Goal: Task Accomplishment & Management: Manage account settings

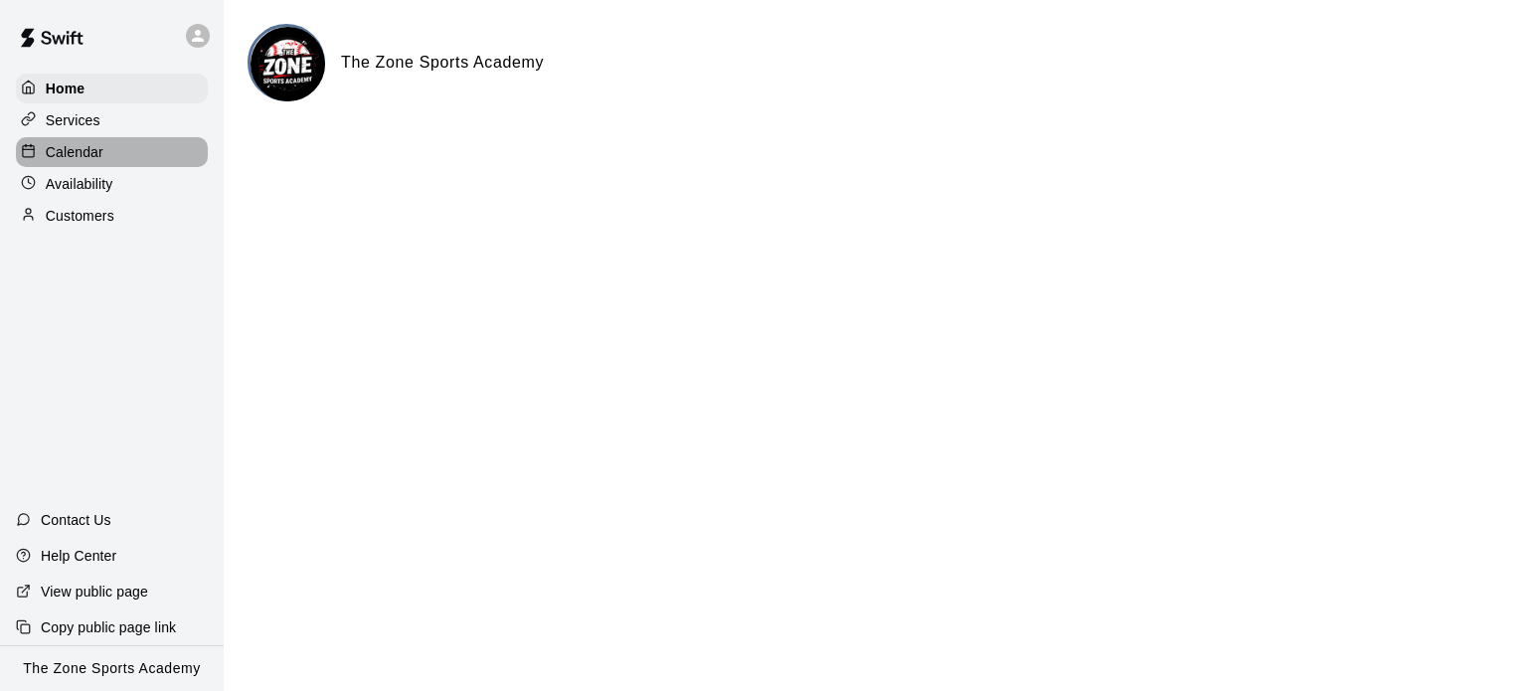
click at [56, 150] on p "Calendar" at bounding box center [75, 152] width 58 height 20
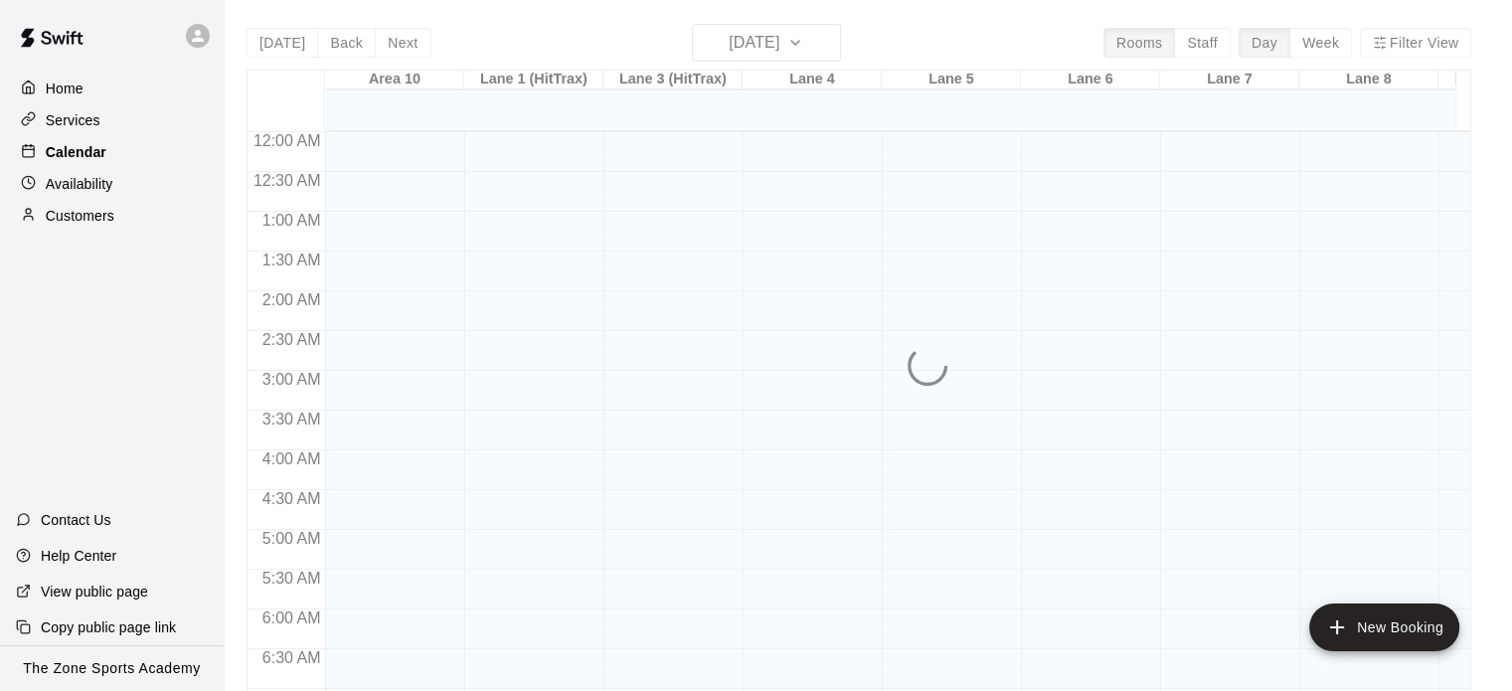
scroll to position [956, 0]
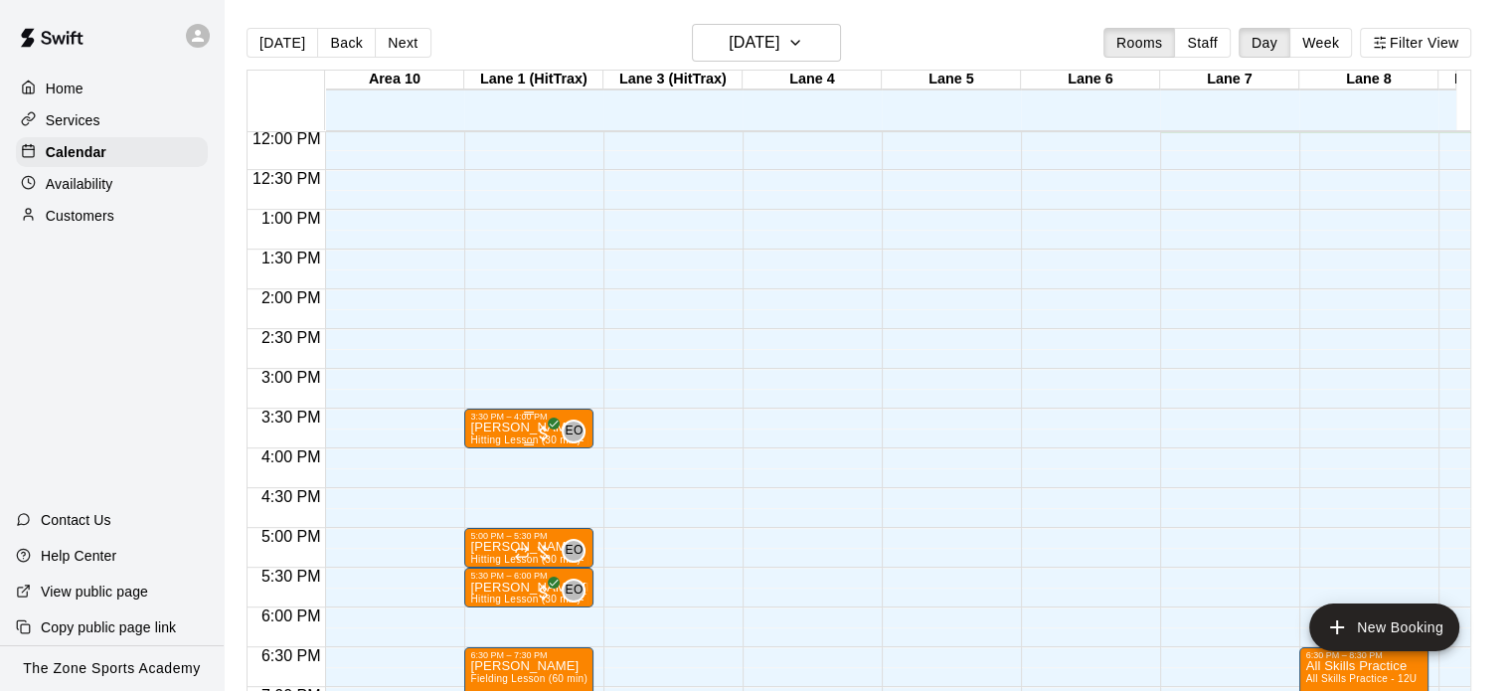
click at [490, 427] on p "[PERSON_NAME]" at bounding box center [528, 427] width 117 height 0
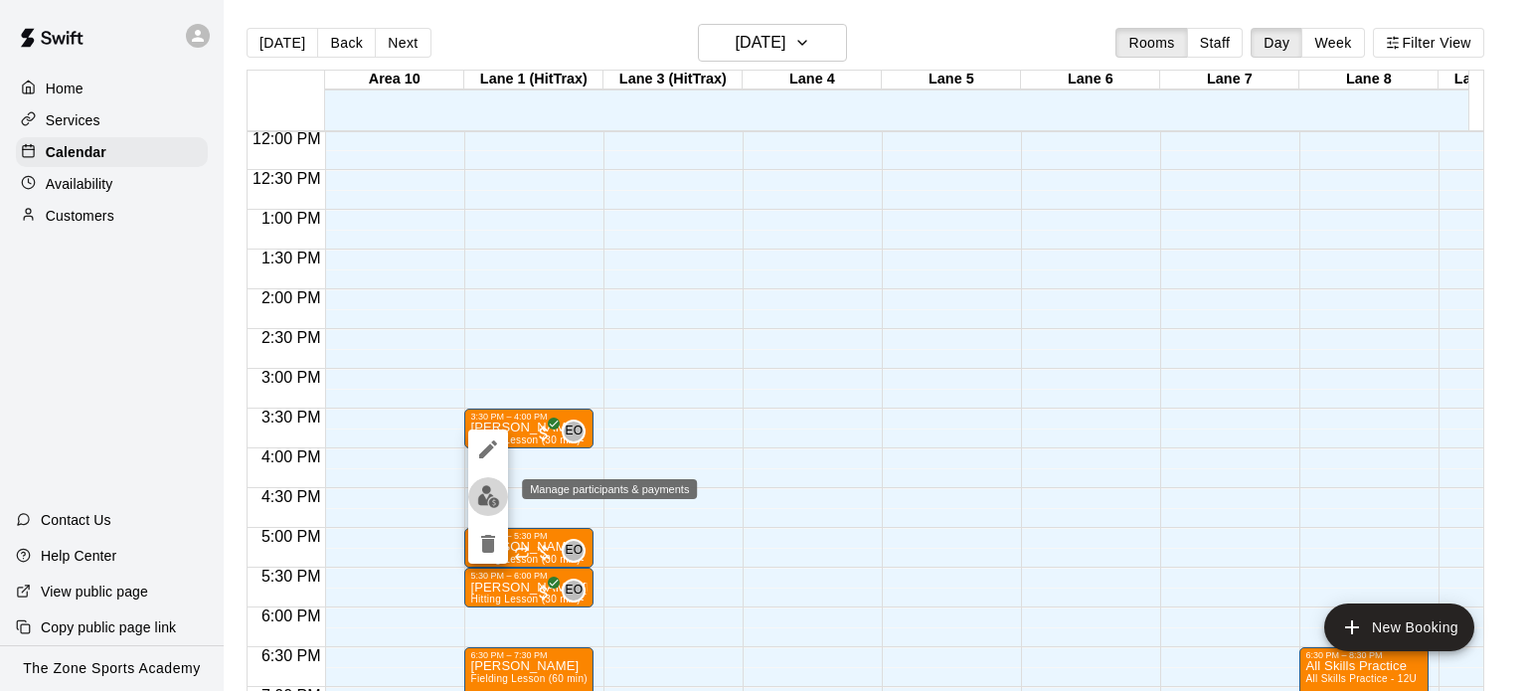
click at [490, 500] on img "edit" at bounding box center [488, 496] width 23 height 23
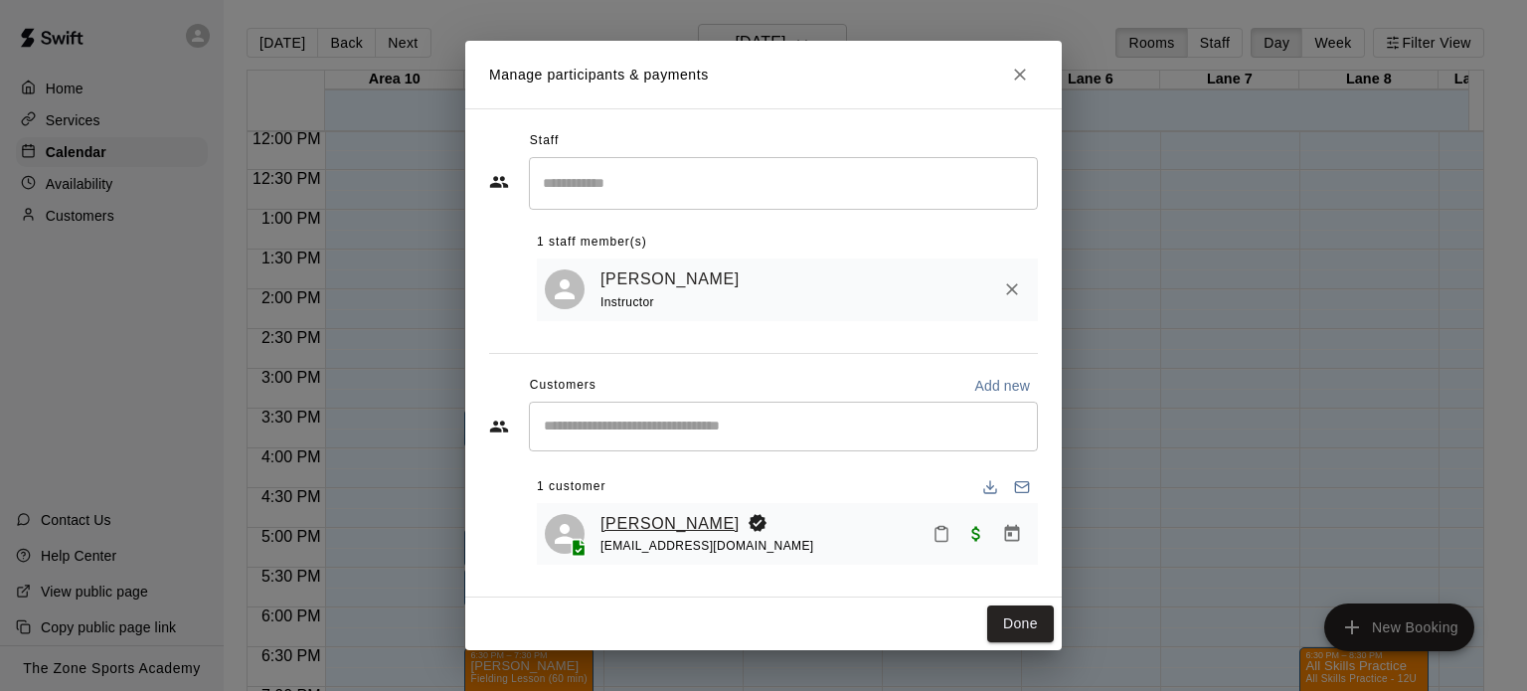
click at [636, 518] on link "[PERSON_NAME]" at bounding box center [669, 524] width 139 height 26
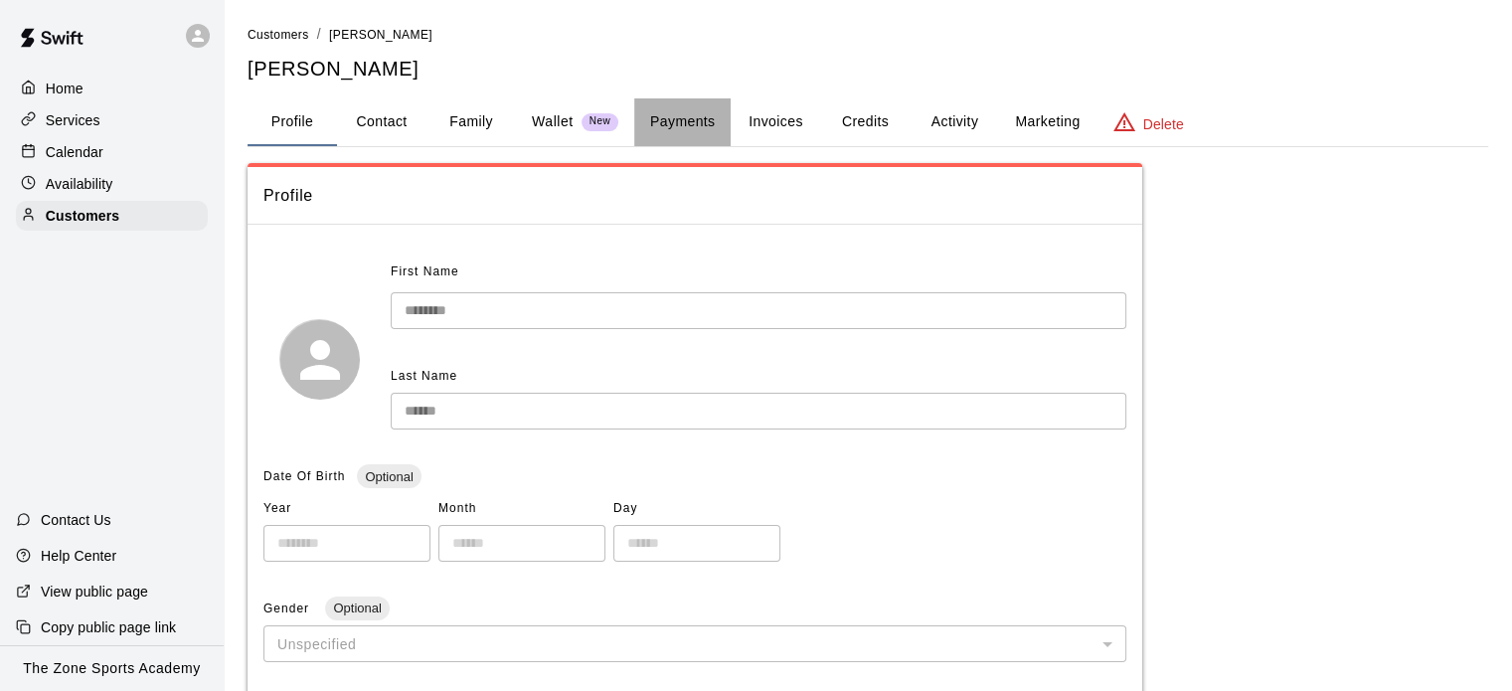
click at [697, 118] on button "Payments" at bounding box center [682, 122] width 96 height 48
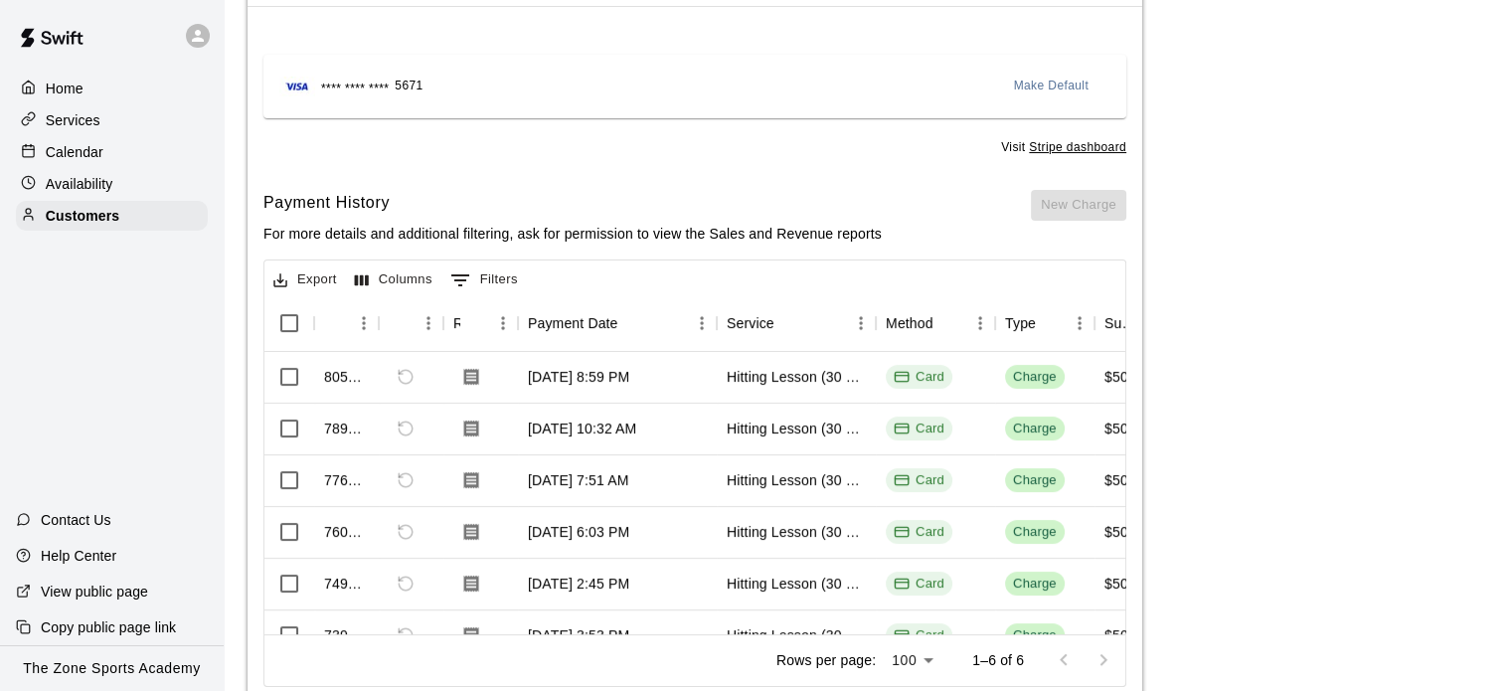
scroll to position [275, 0]
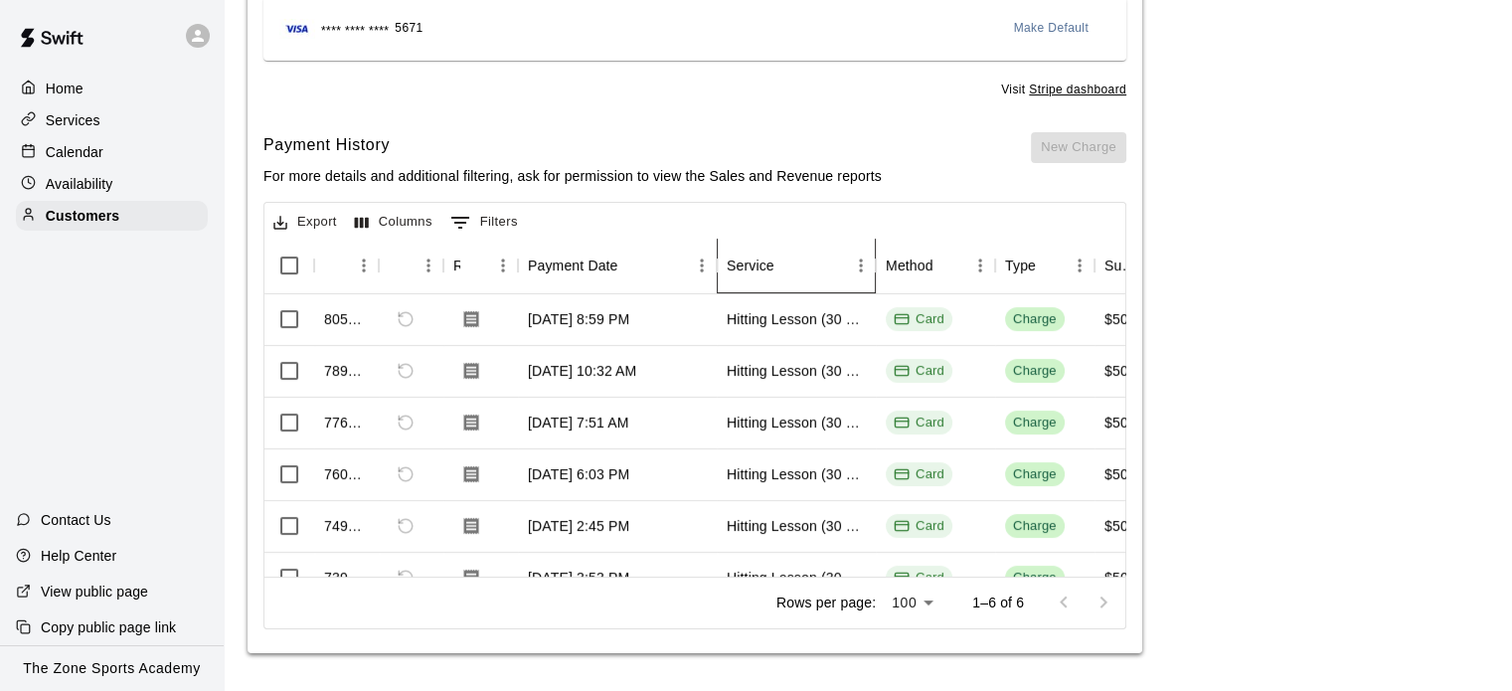
drag, startPoint x: 875, startPoint y: 265, endPoint x: 926, endPoint y: 267, distance: 51.7
click at [926, 267] on div "Id Refund Receipt Payment Date Service Method Type Subtotal Tax Custom Fee" at bounding box center [828, 266] width 1128 height 56
click at [867, 264] on icon "Service" at bounding box center [876, 265] width 24 height 24
drag, startPoint x: 867, startPoint y: 264, endPoint x: 577, endPoint y: 231, distance: 292.2
click at [577, 231] on div "Export Columns 0 Filters Id Refund Receipt Payment Date Service Method Type Sub…" at bounding box center [694, 415] width 863 height 427
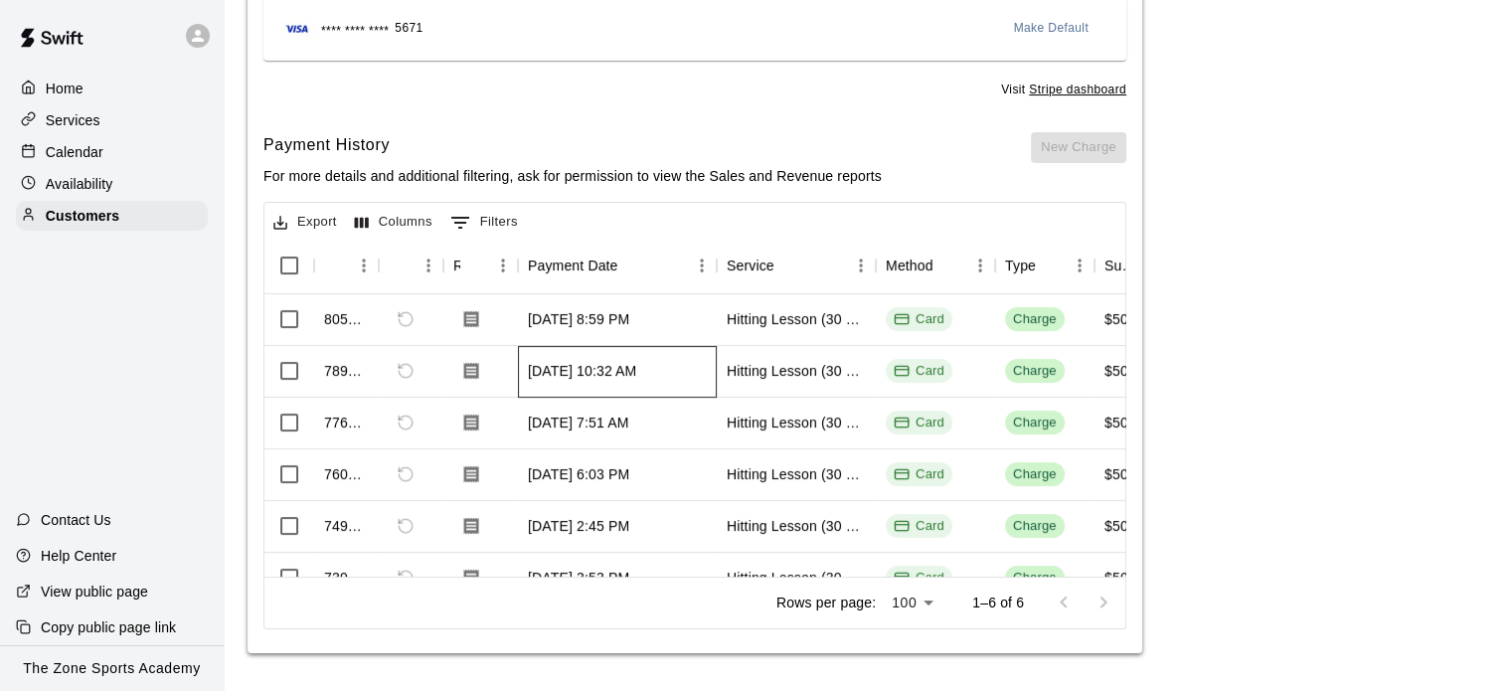
click at [712, 366] on div "[DATE] 10:32 AM" at bounding box center [617, 372] width 199 height 52
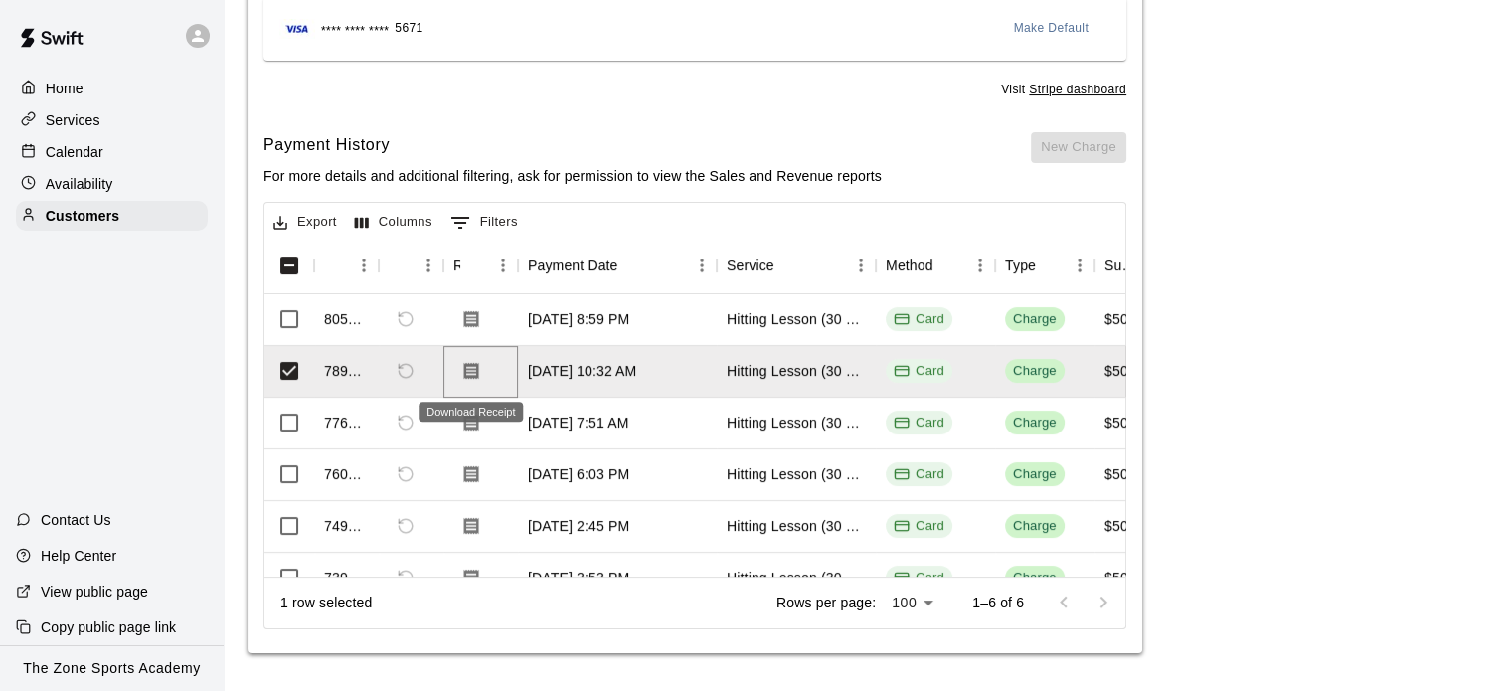
click at [474, 371] on icon "Download Receipt" at bounding box center [471, 371] width 15 height 17
click at [469, 313] on icon "Download Receipt" at bounding box center [471, 319] width 20 height 20
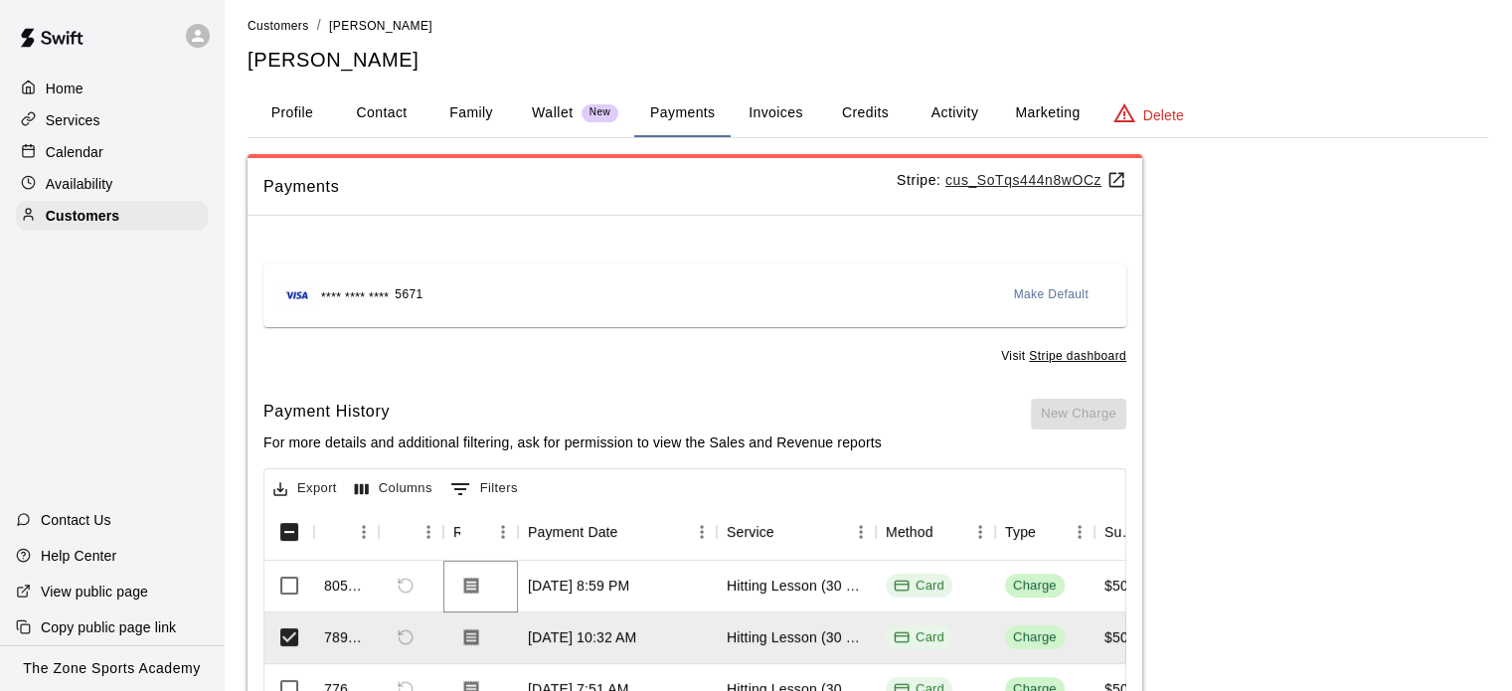
scroll to position [0, 0]
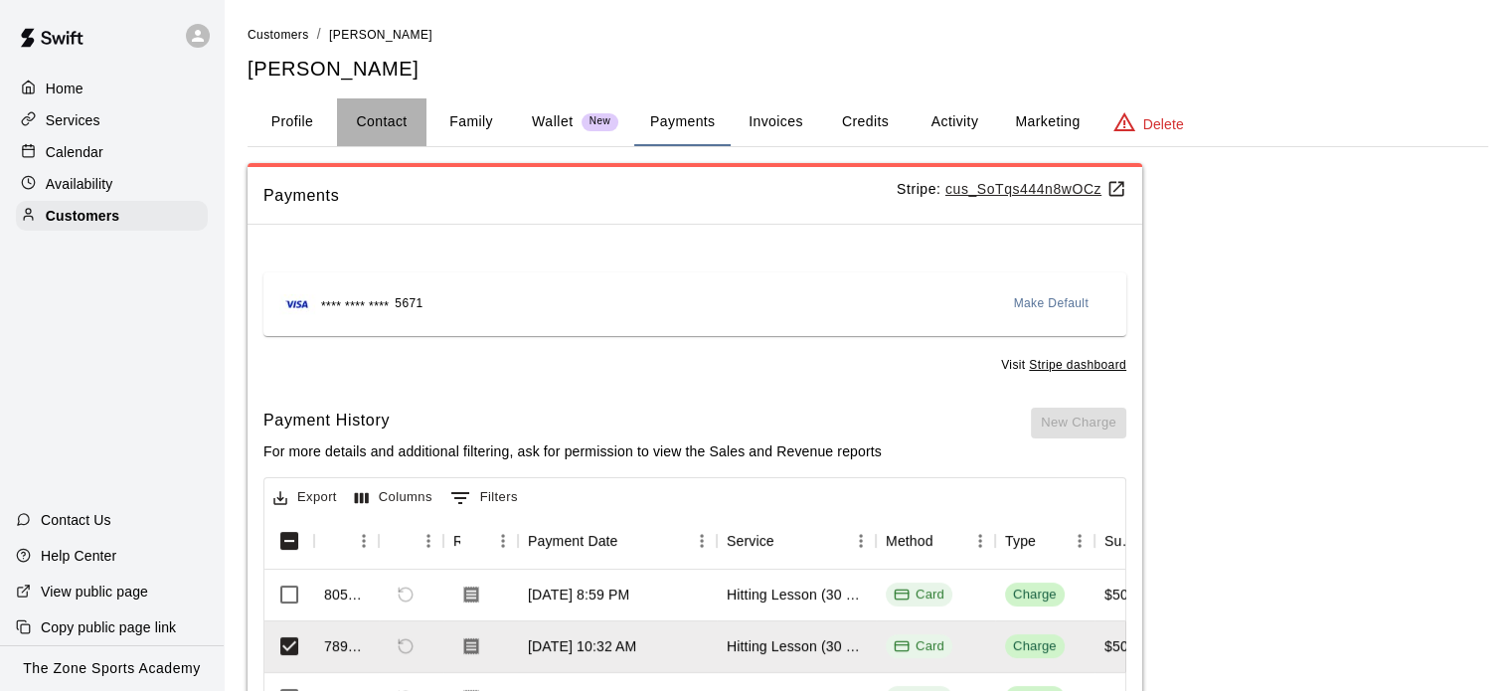
click at [398, 110] on button "Contact" at bounding box center [381, 122] width 89 height 48
select select "**"
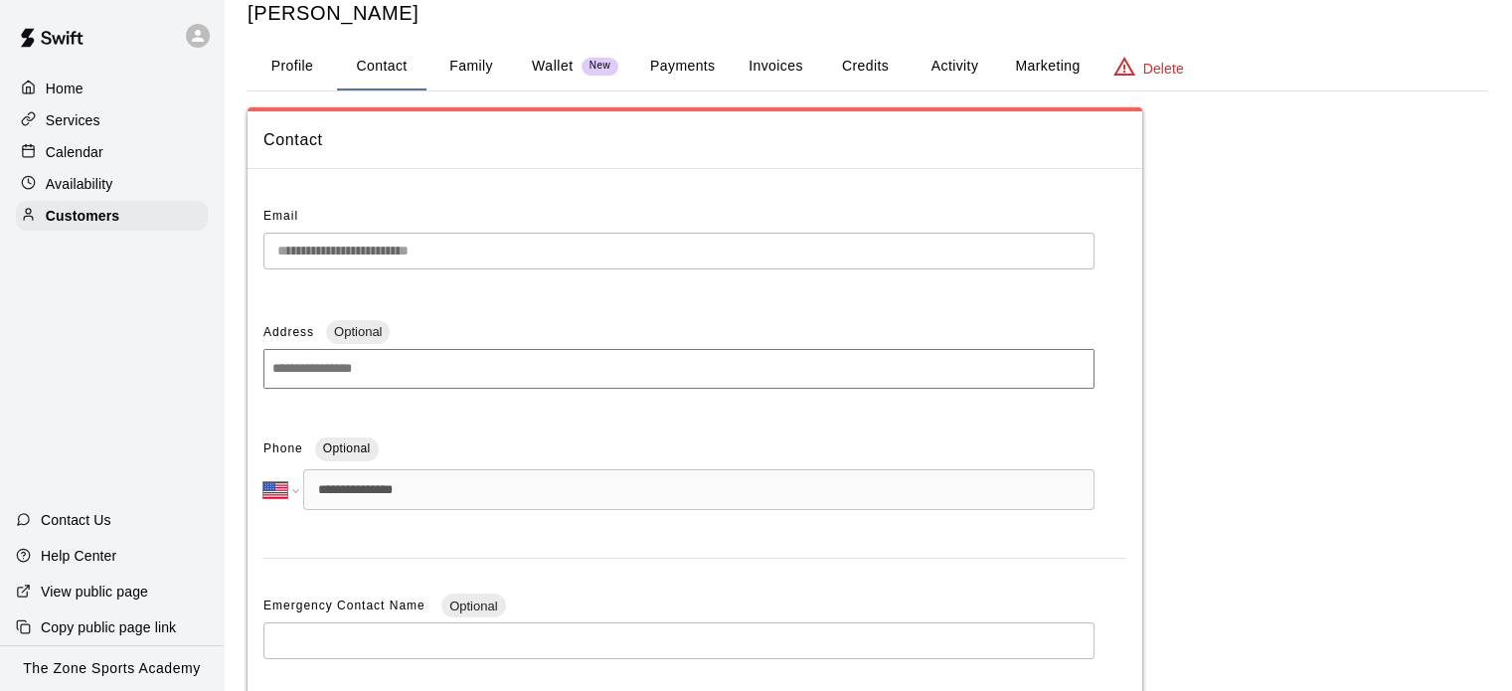
scroll to position [54, 0]
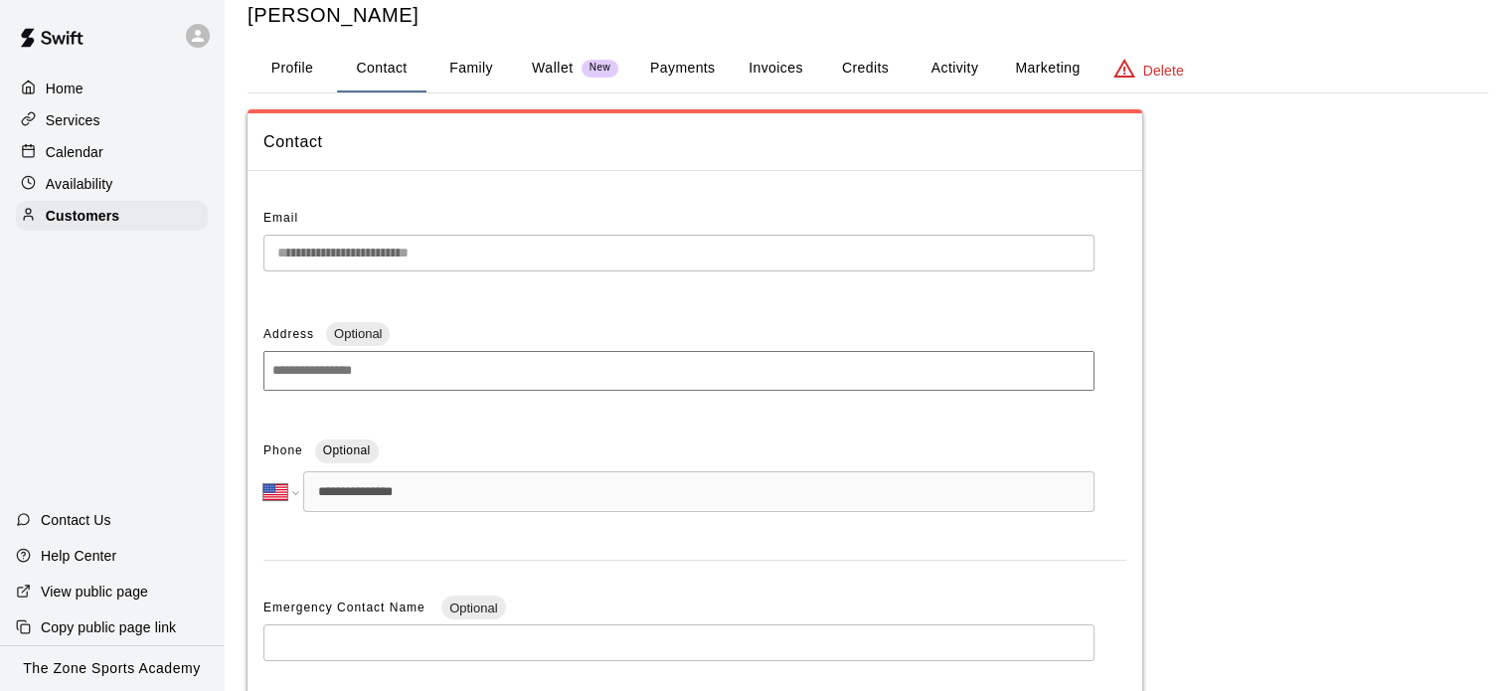
click at [469, 60] on button "Family" at bounding box center [470, 69] width 89 height 48
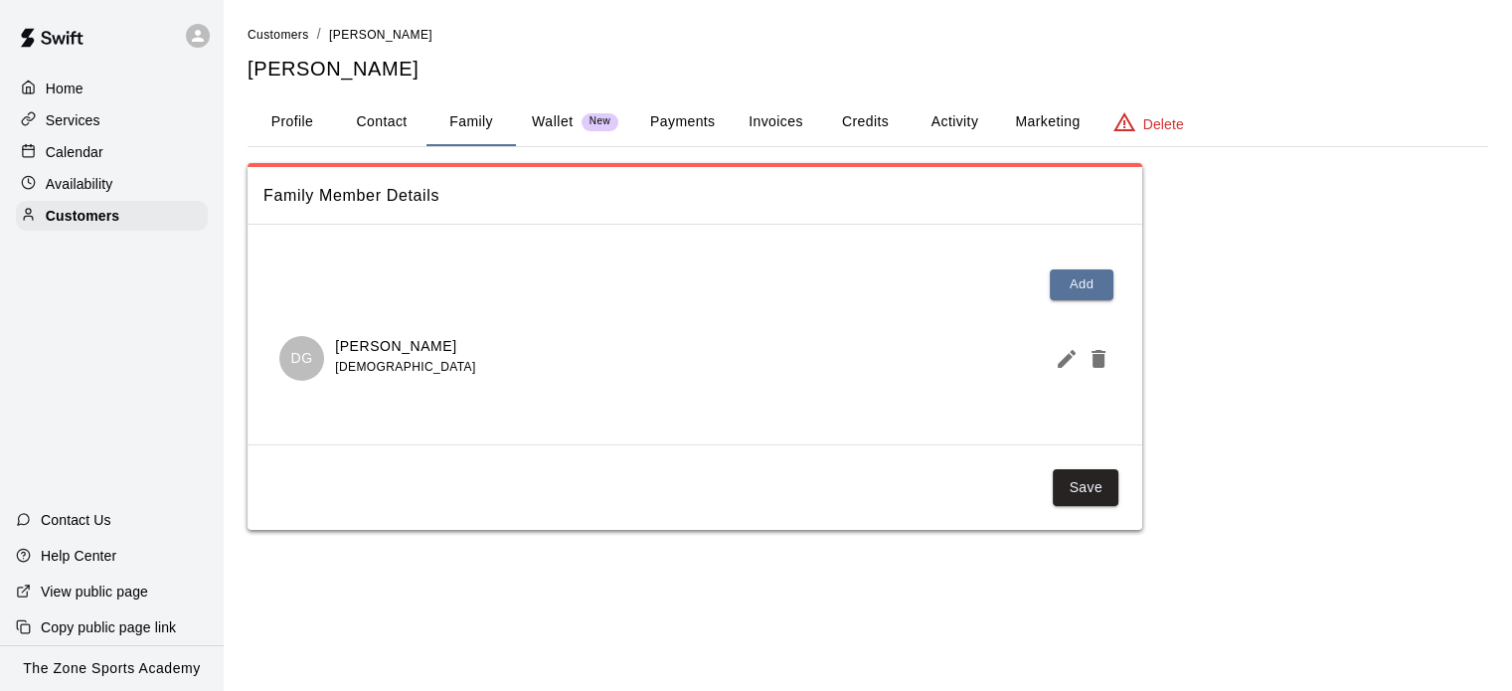
scroll to position [0, 0]
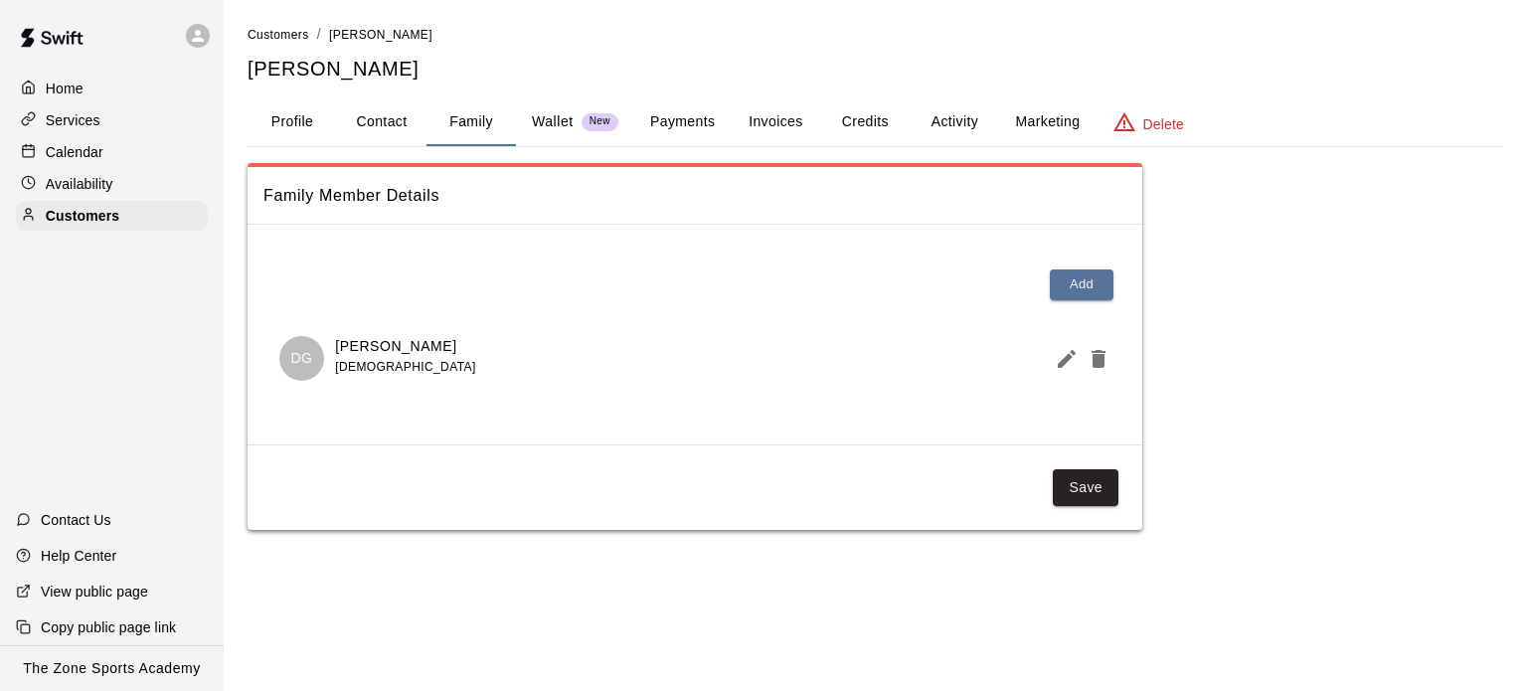
click at [104, 192] on p "Availability" at bounding box center [80, 184] width 68 height 20
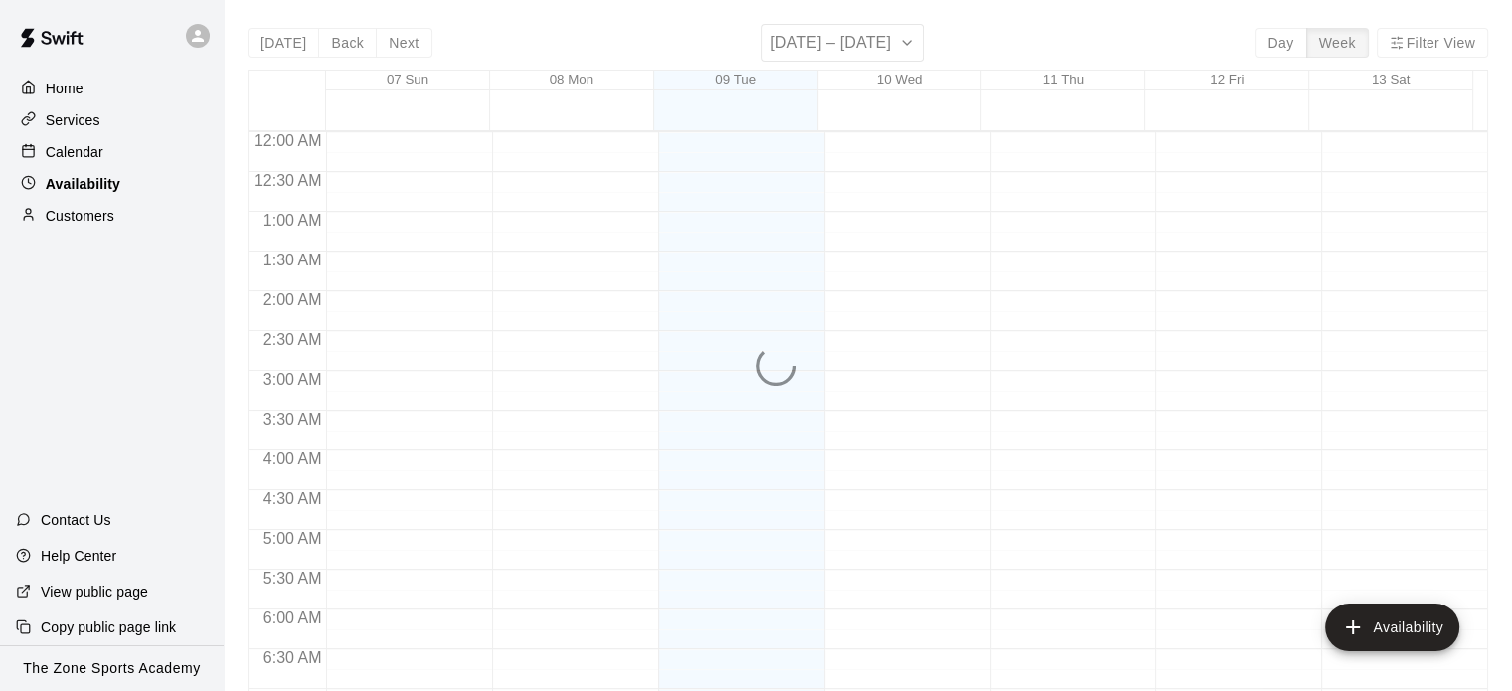
scroll to position [958, 0]
click at [103, 162] on div "Calendar" at bounding box center [112, 152] width 192 height 30
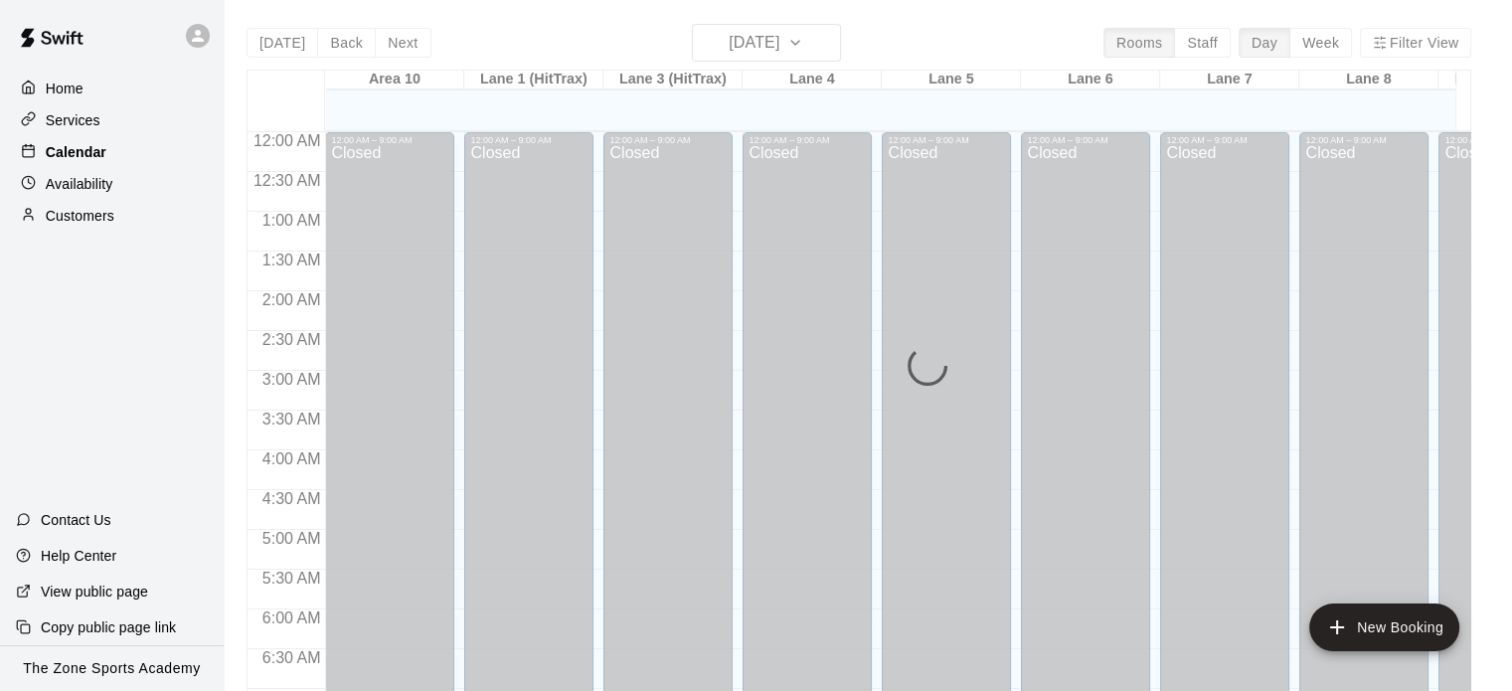
scroll to position [958, 0]
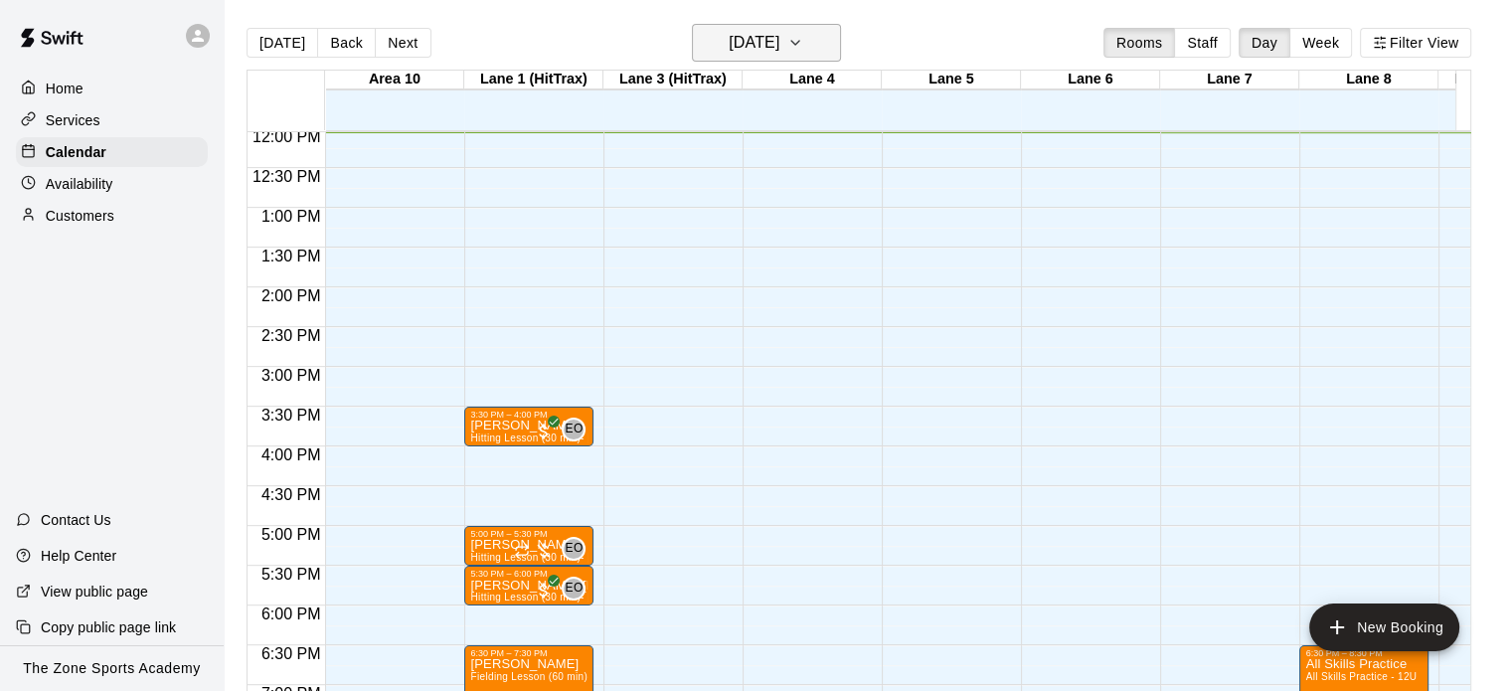
click at [729, 44] on h6 "[DATE]" at bounding box center [754, 43] width 51 height 28
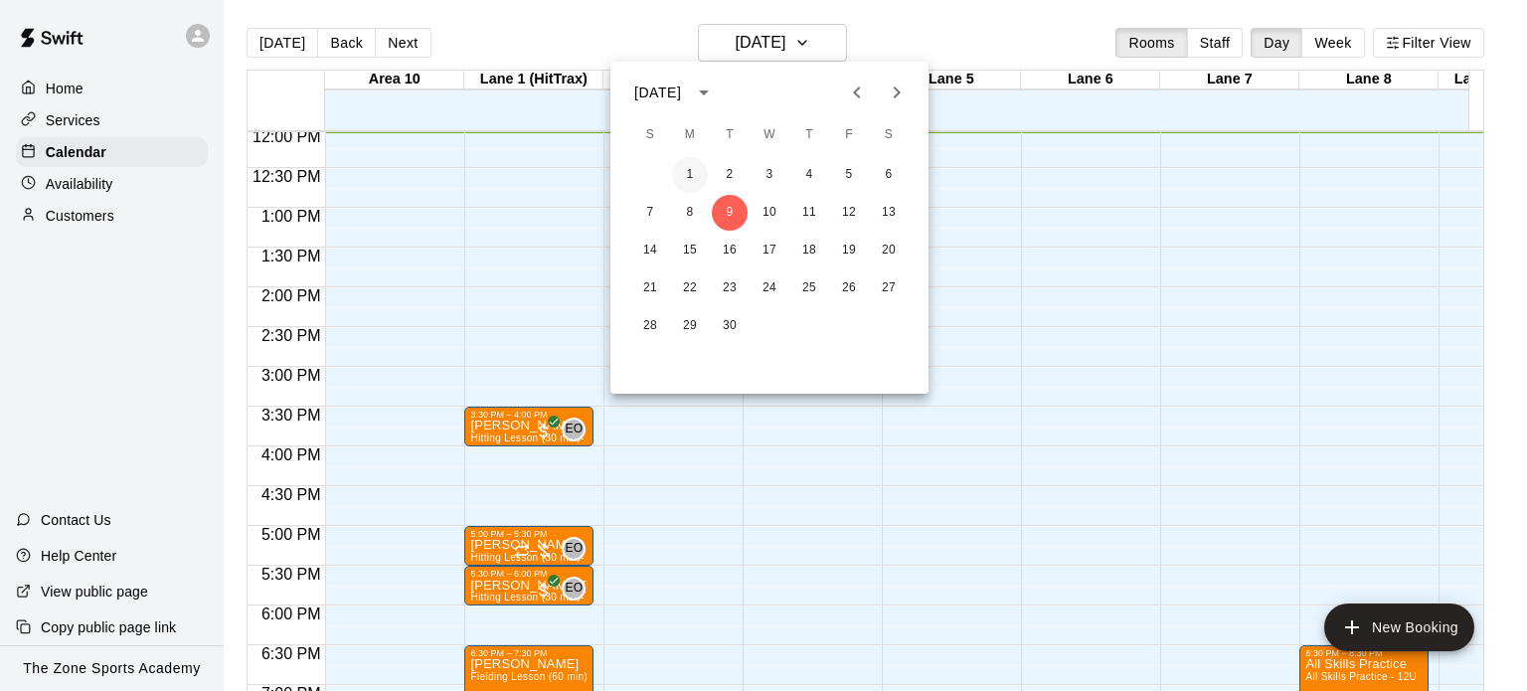
click at [692, 176] on button "1" at bounding box center [690, 175] width 36 height 36
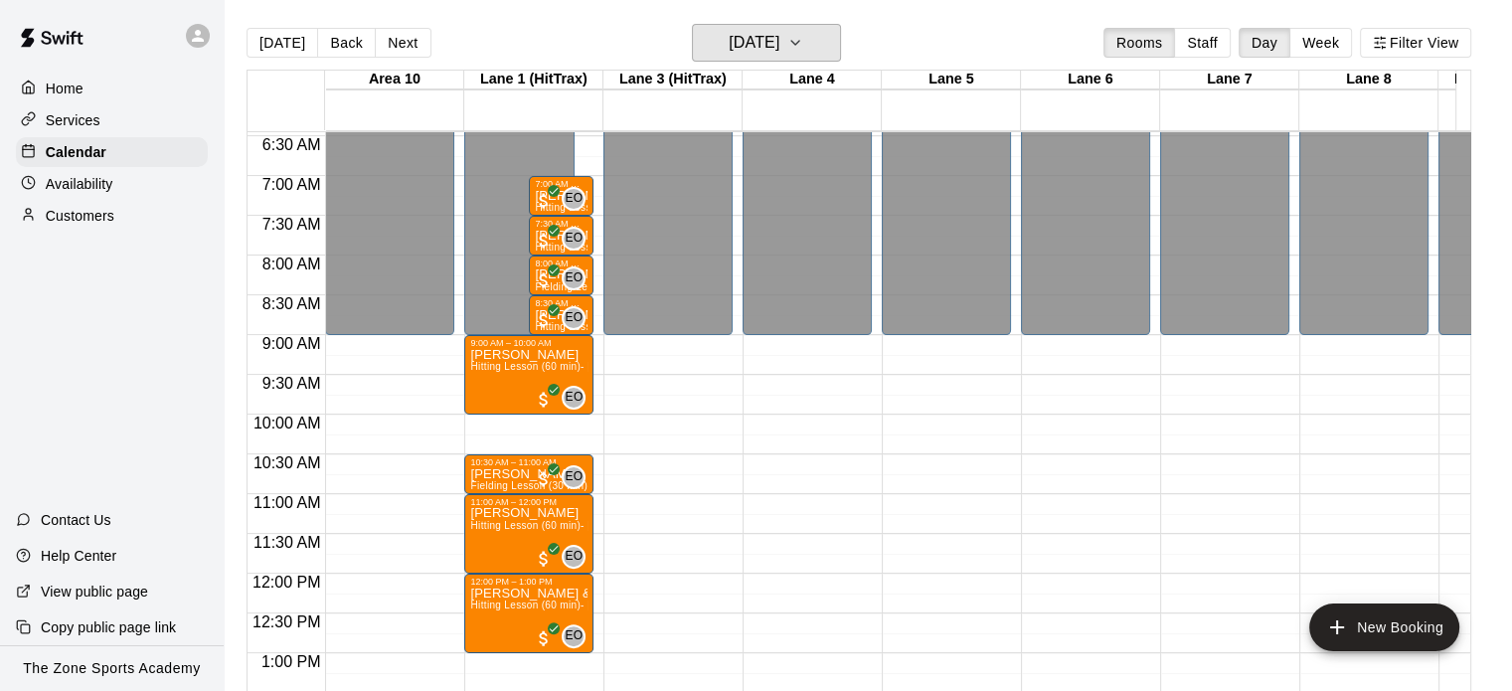
scroll to position [505, 0]
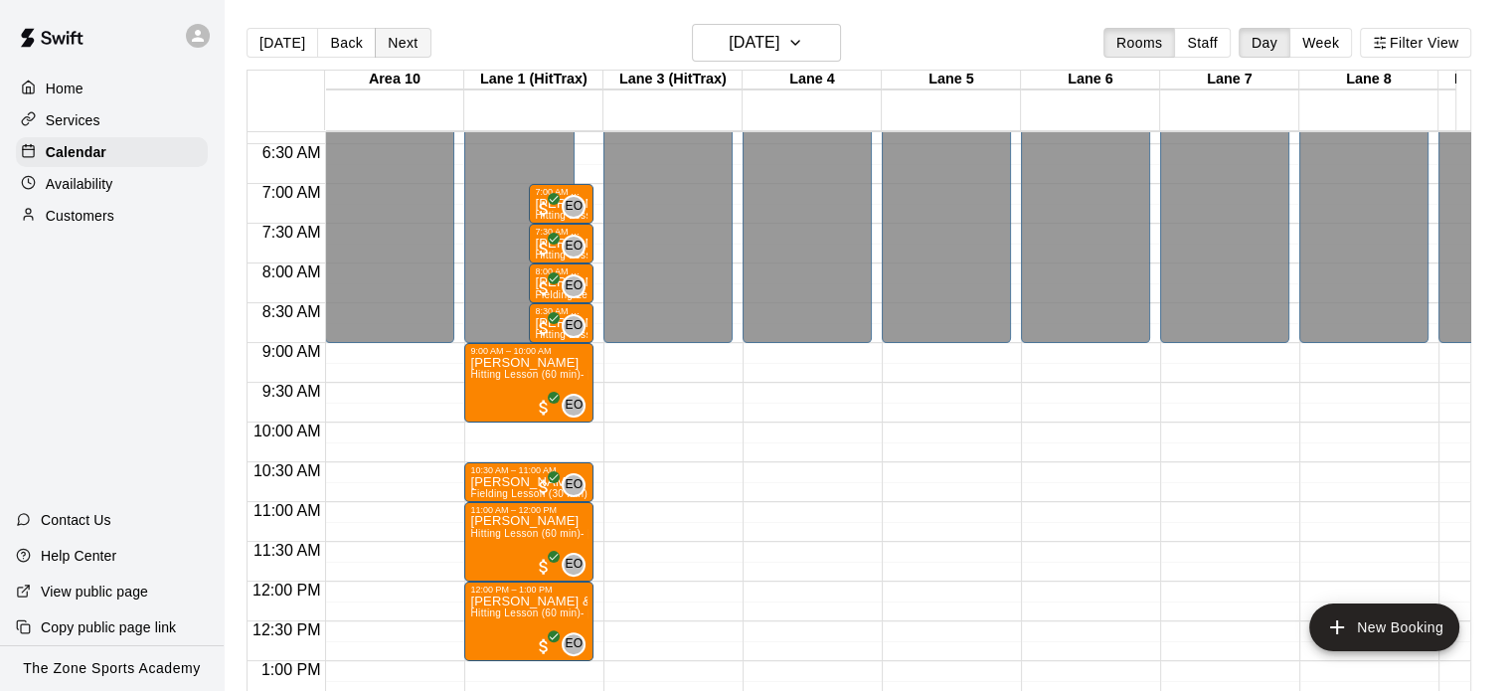
click at [395, 42] on button "Next" at bounding box center [403, 43] width 56 height 30
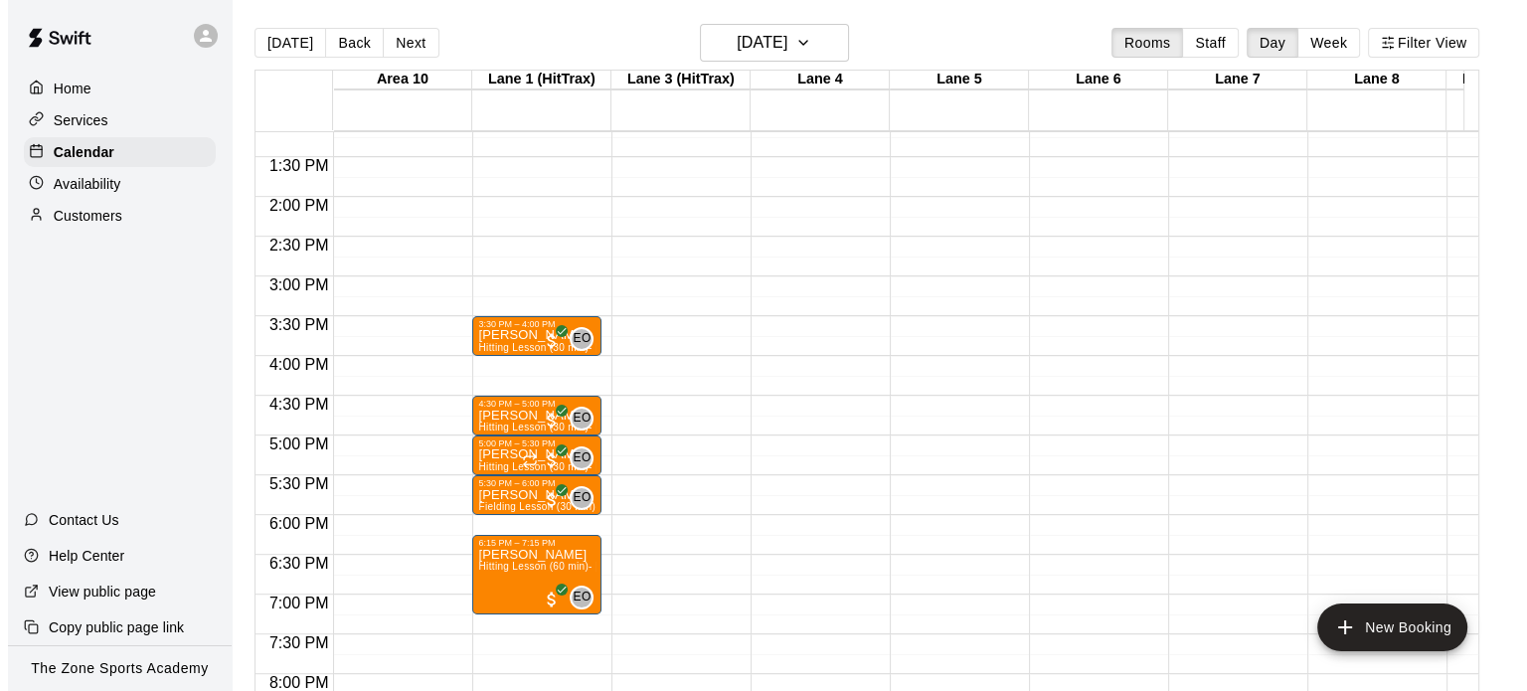
scroll to position [1054, 0]
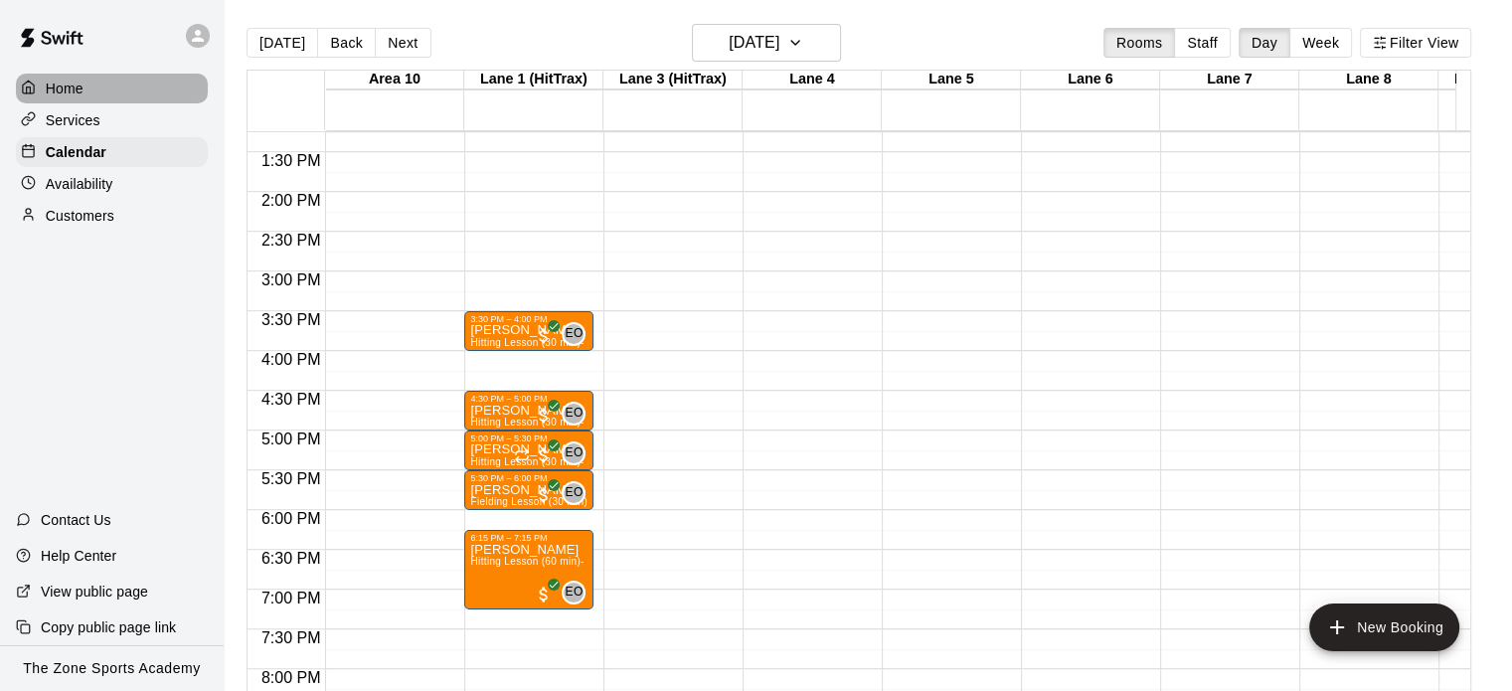
click at [80, 101] on div "Home" at bounding box center [112, 89] width 192 height 30
